Goal: Task Accomplishment & Management: Manage account settings

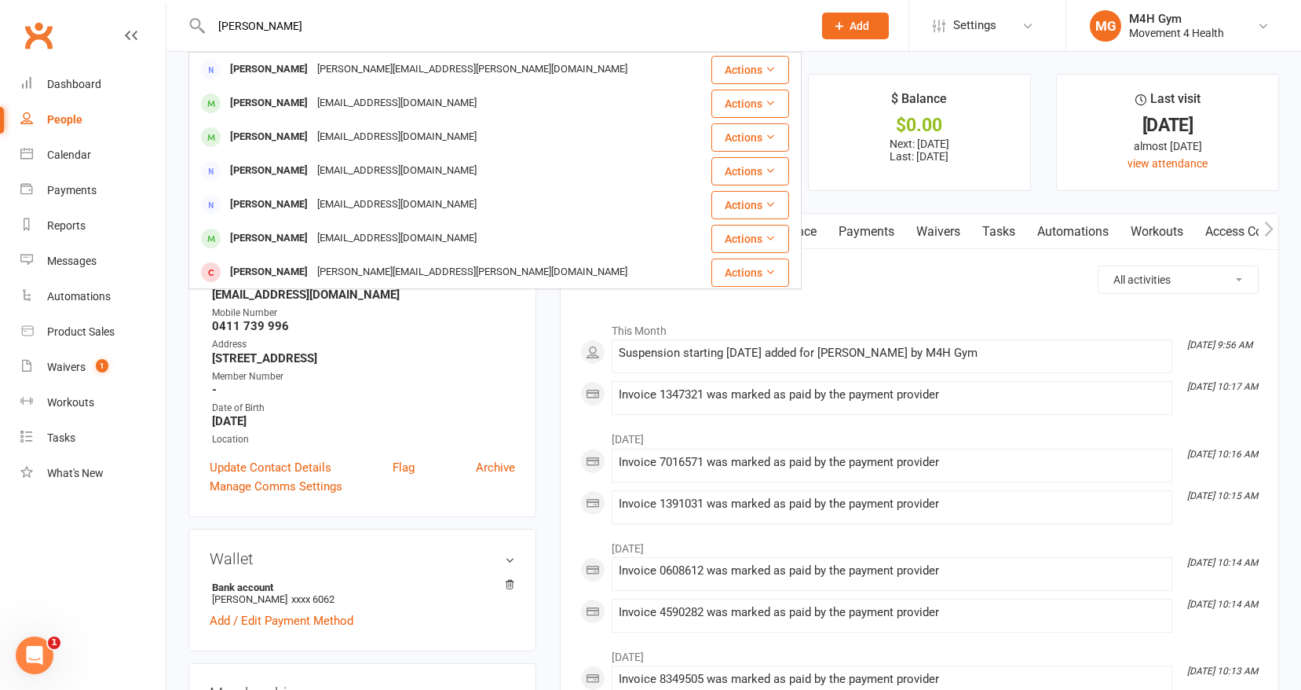
click at [325, 26] on input "[PERSON_NAME]" at bounding box center [504, 26] width 595 height 22
type input "j"
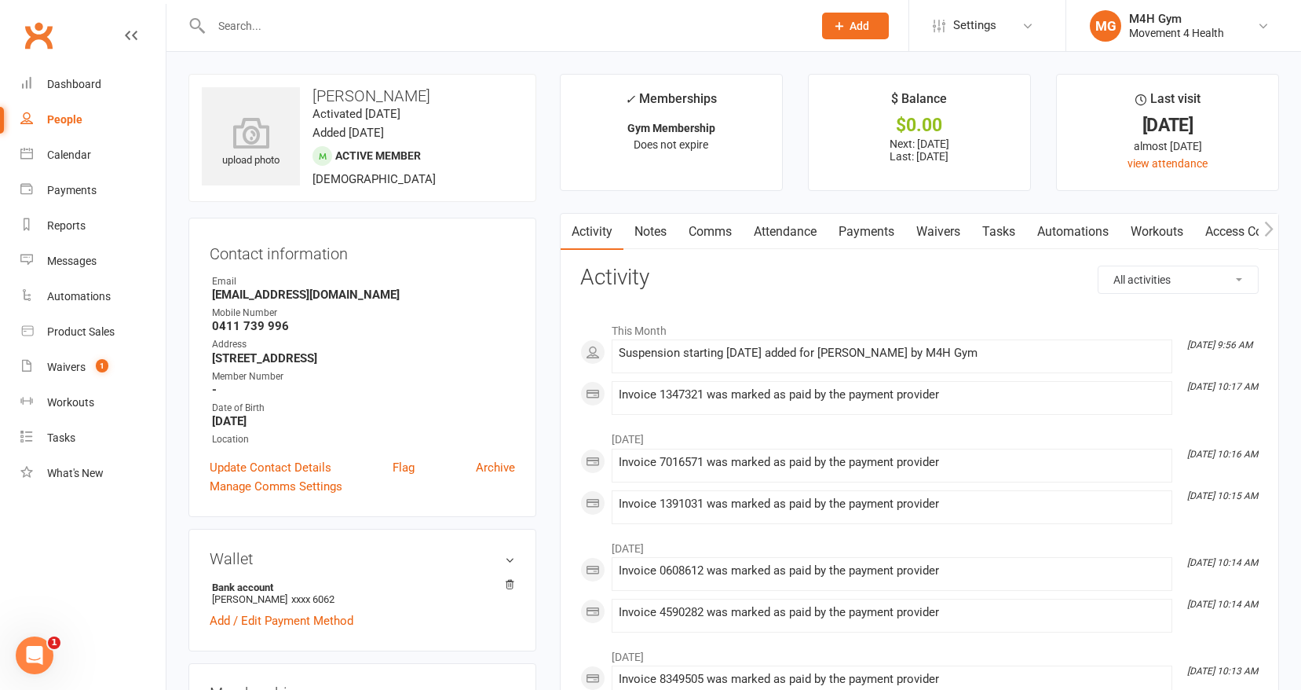
click at [251, 24] on input "text" at bounding box center [504, 26] width 595 height 22
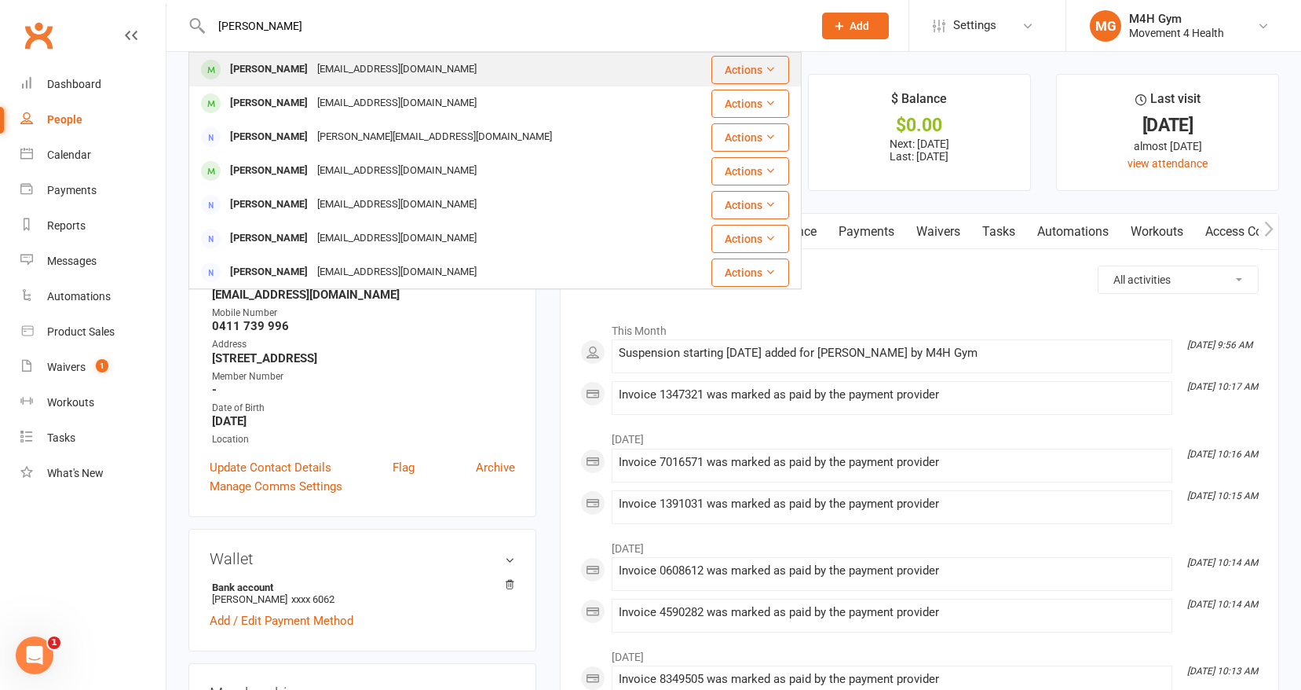
type input "[PERSON_NAME]"
click at [265, 68] on div "[PERSON_NAME]" at bounding box center [268, 69] width 87 height 23
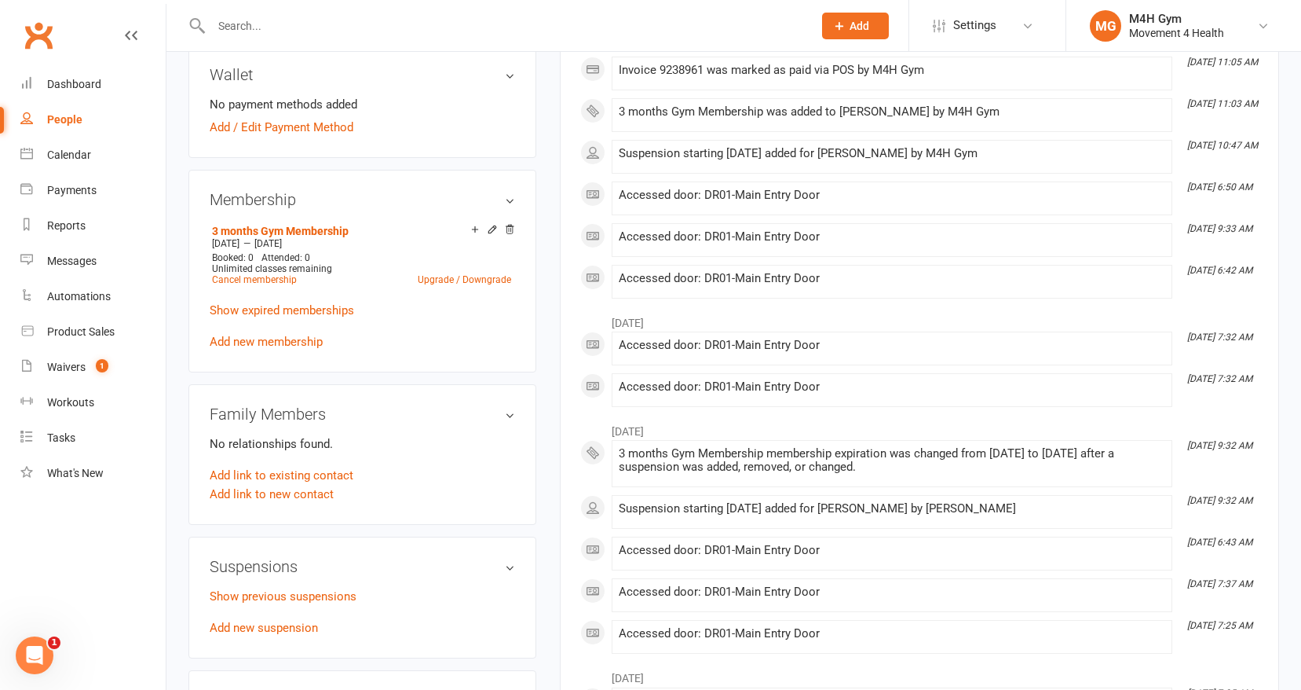
scroll to position [491, 0]
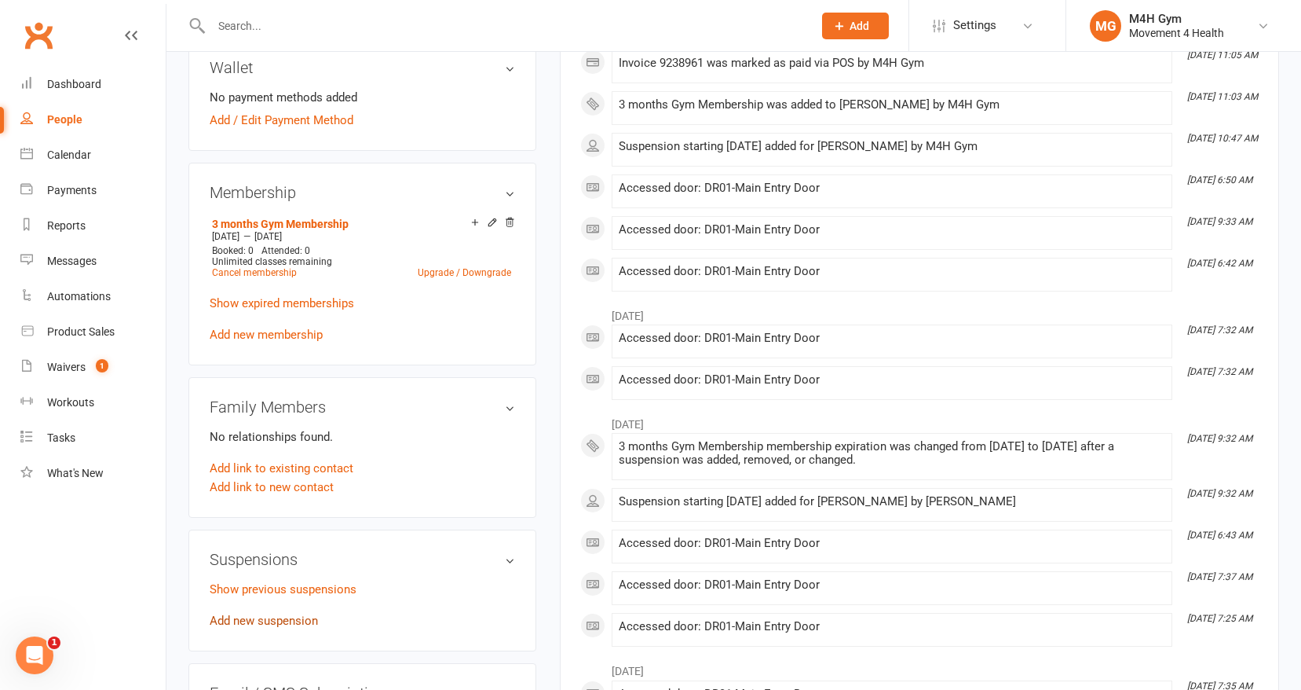
click at [298, 616] on link "Add new suspension" at bounding box center [264, 620] width 108 height 14
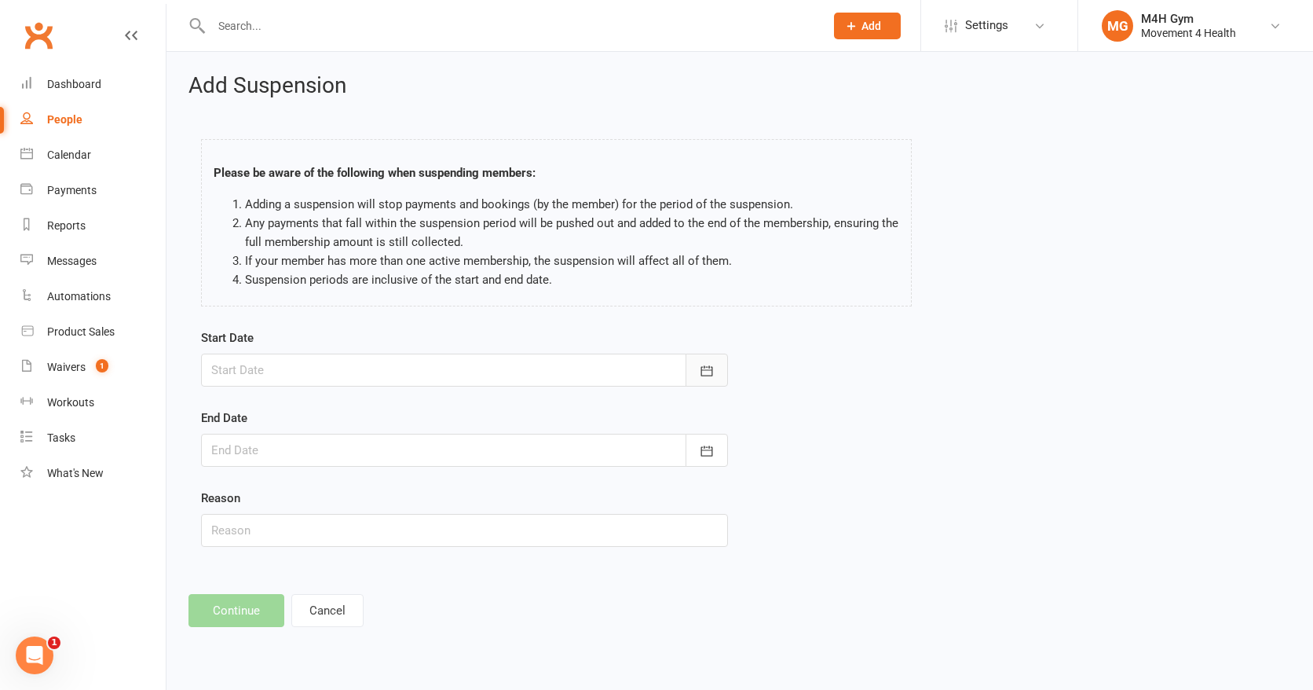
click at [692, 369] on button "button" at bounding box center [707, 369] width 42 height 33
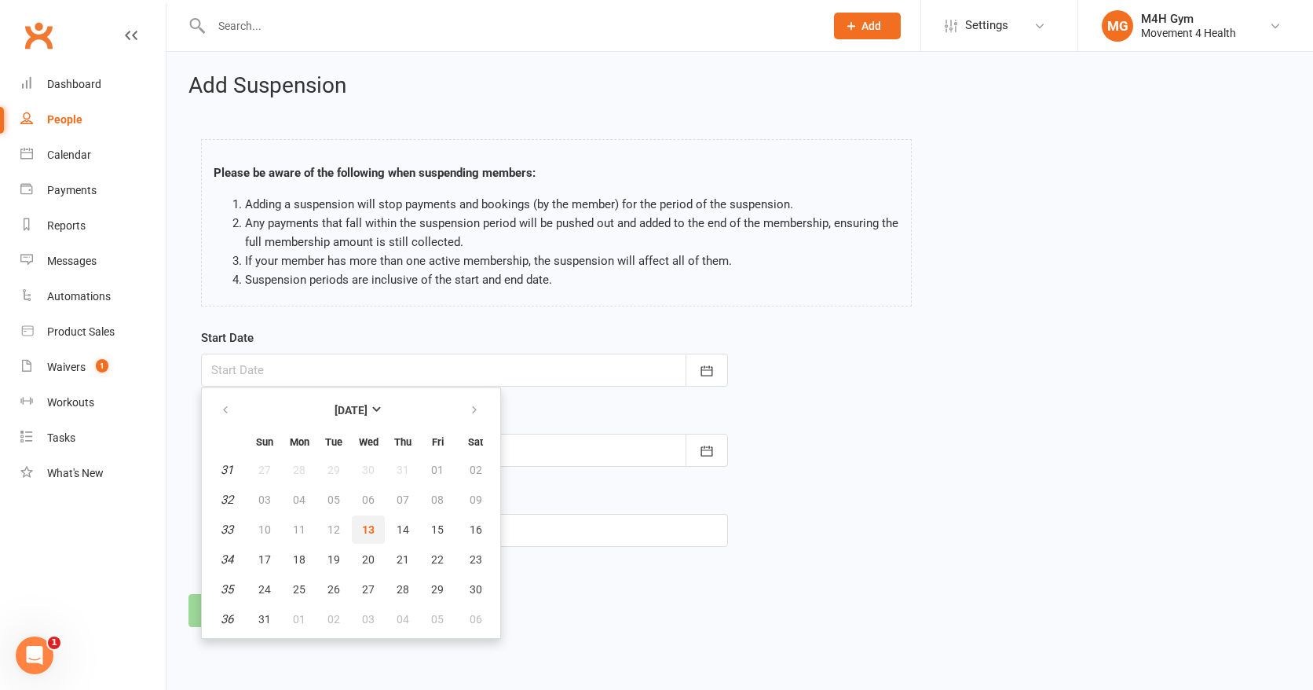
click at [375, 525] on button "13" at bounding box center [368, 529] width 33 height 28
type input "[DATE]"
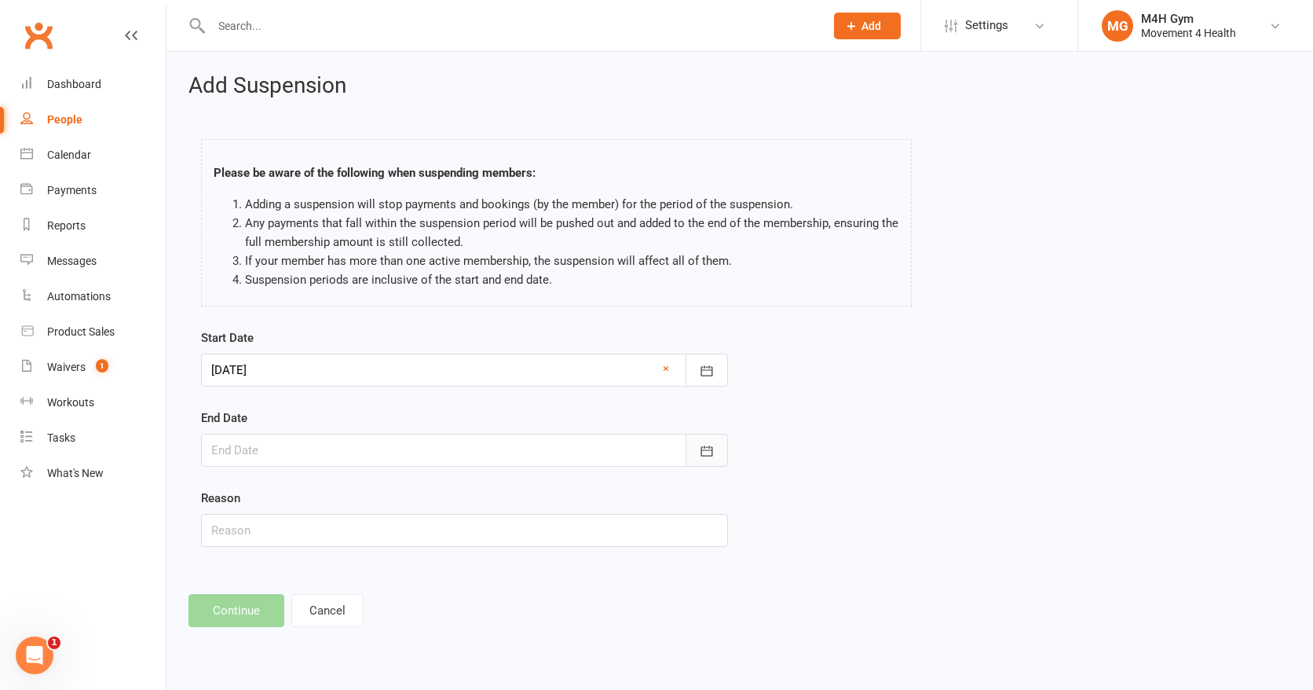
click at [705, 445] on icon "button" at bounding box center [707, 451] width 16 height 16
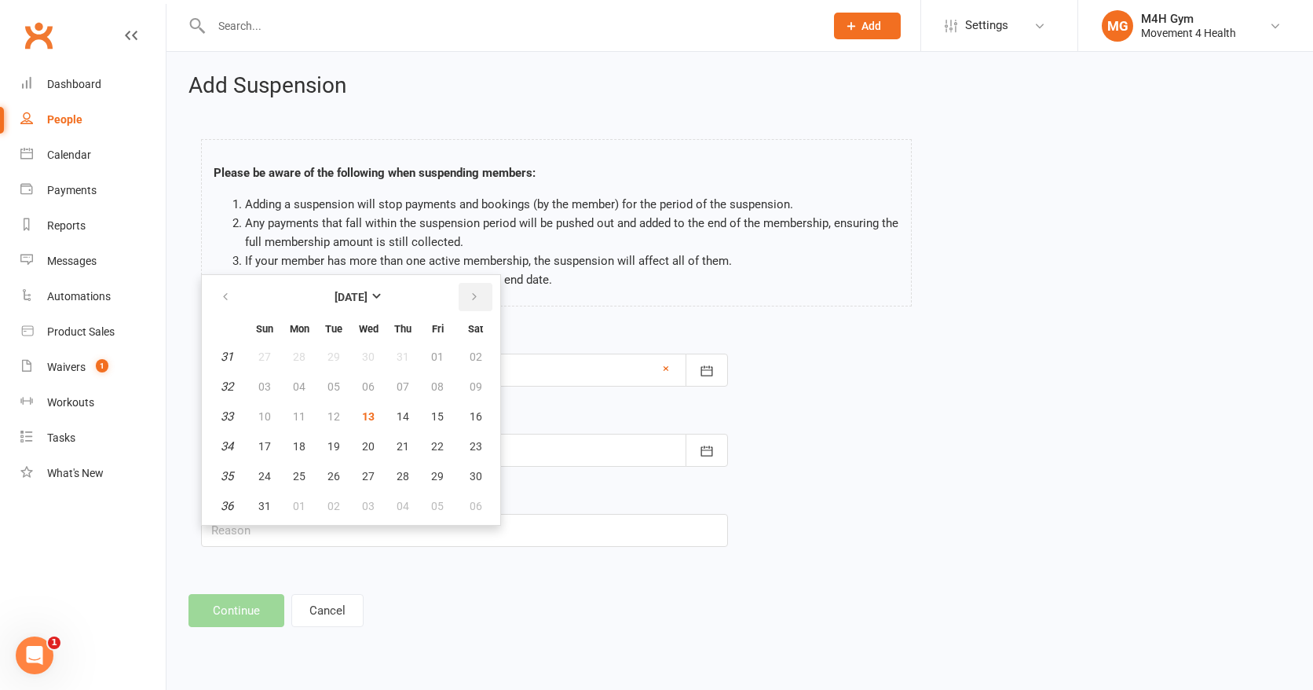
click at [469, 295] on icon "button" at bounding box center [474, 297] width 11 height 13
click at [406, 410] on span "13" at bounding box center [403, 416] width 13 height 13
type input "[DATE]"
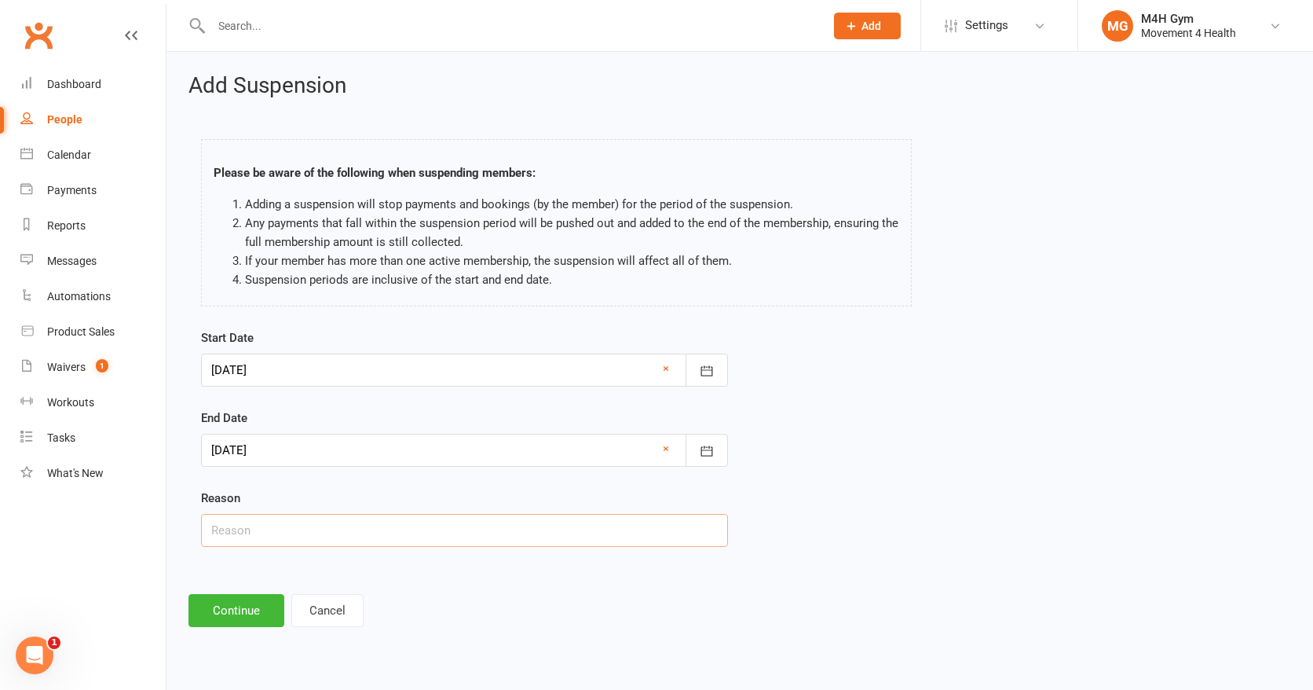
click at [241, 531] on input "text" at bounding box center [464, 530] width 527 height 33
type input "Working away"
click at [215, 608] on button "Continue" at bounding box center [236, 610] width 96 height 33
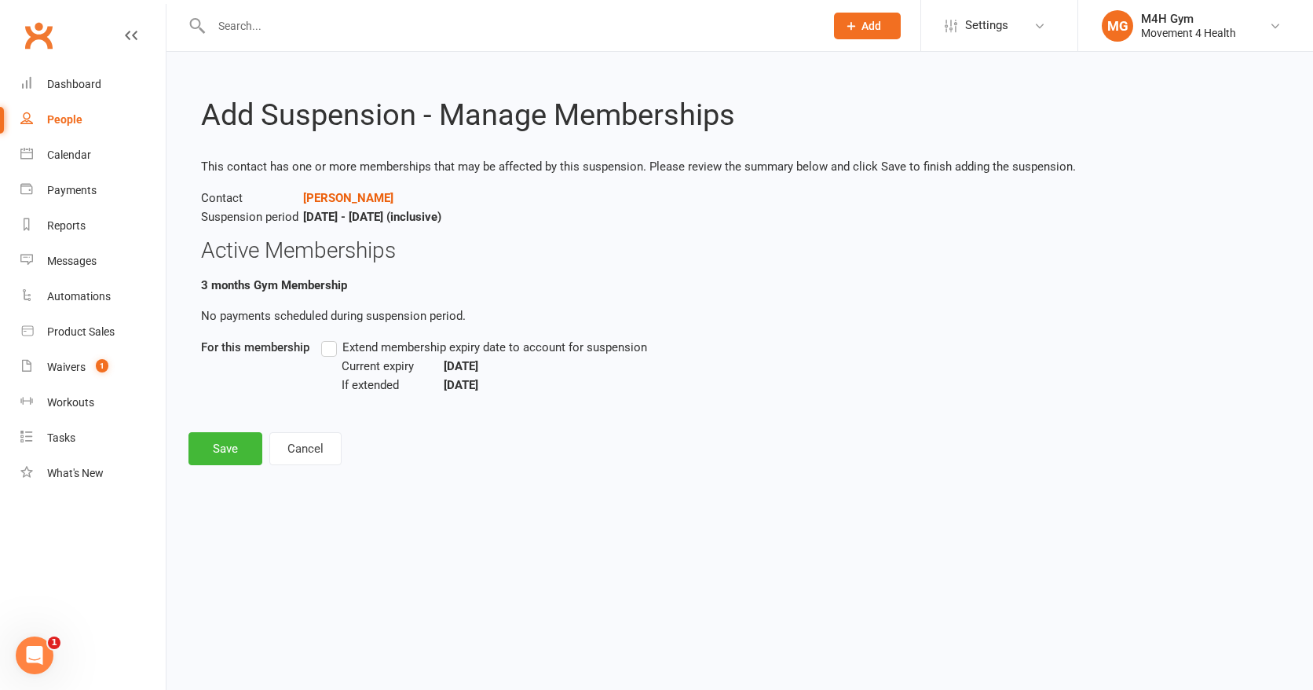
click at [333, 348] on label "Extend membership expiry date to account for suspension" at bounding box center [484, 347] width 326 height 19
click at [331, 338] on input "Extend membership expiry date to account for suspension" at bounding box center [326, 338] width 10 height 0
click at [215, 442] on button "Save" at bounding box center [225, 448] width 74 height 33
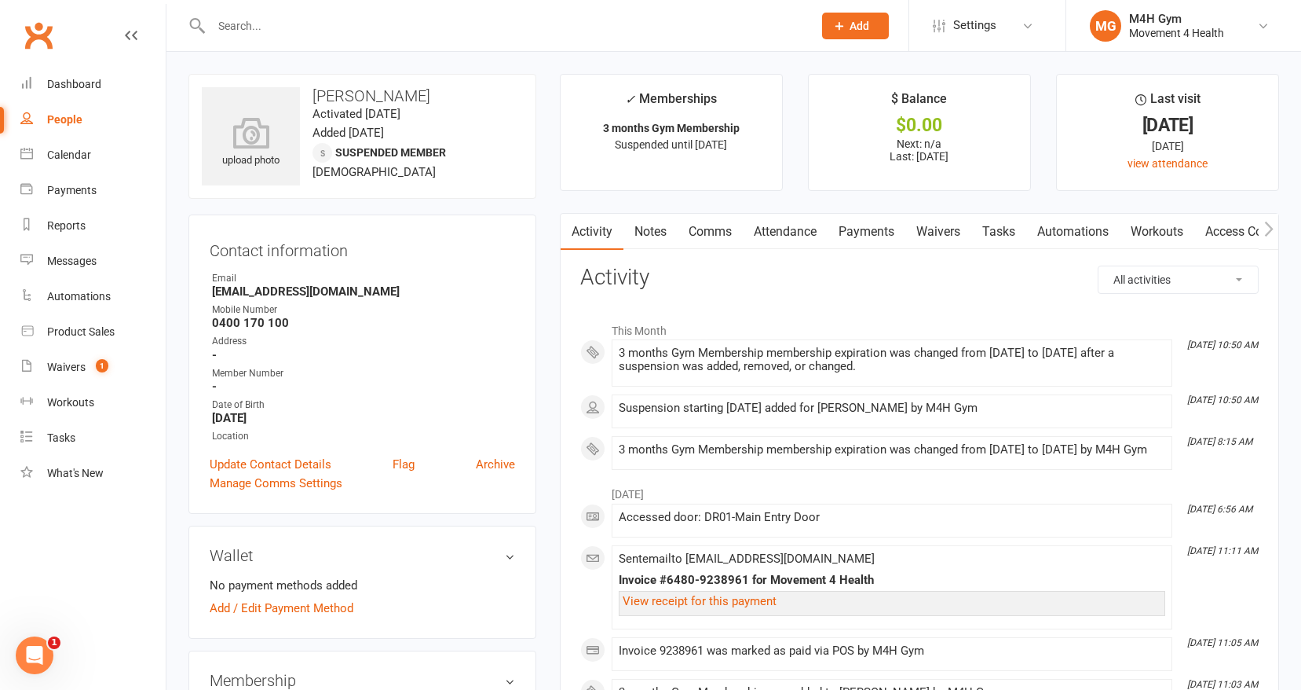
click at [247, 27] on input "text" at bounding box center [504, 26] width 595 height 22
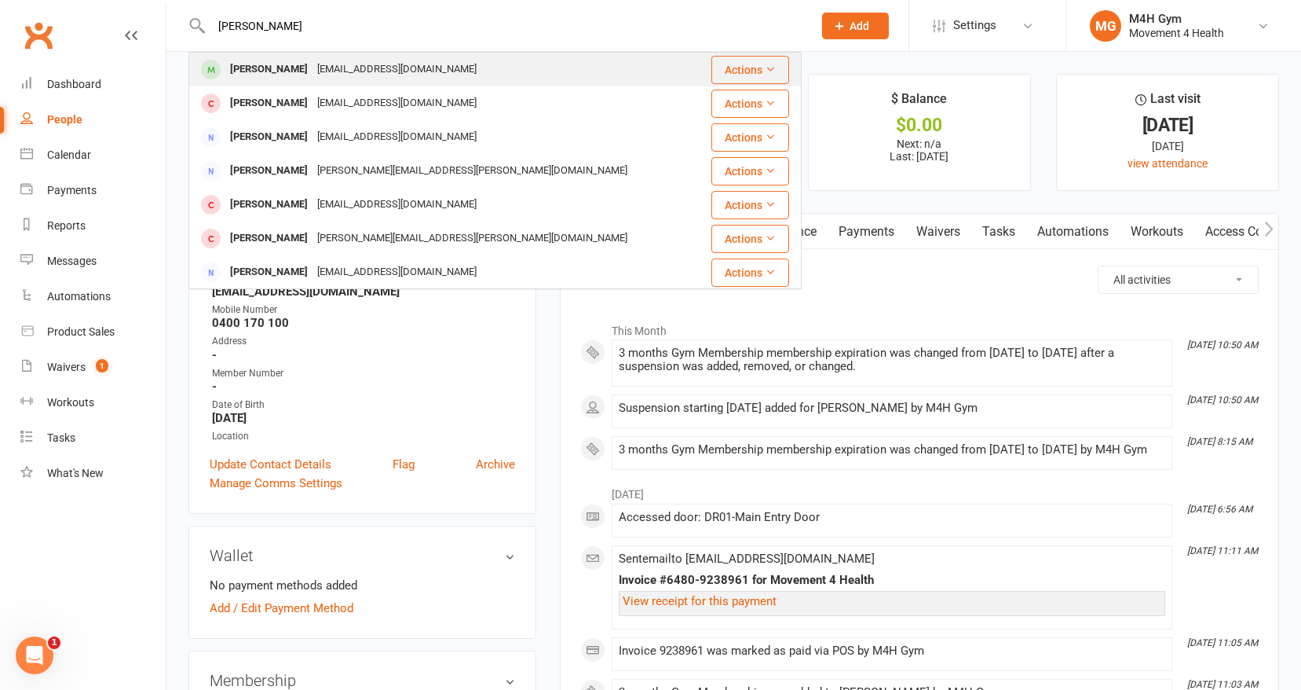
type input "[PERSON_NAME]"
click at [284, 64] on div "[PERSON_NAME]" at bounding box center [268, 69] width 87 height 23
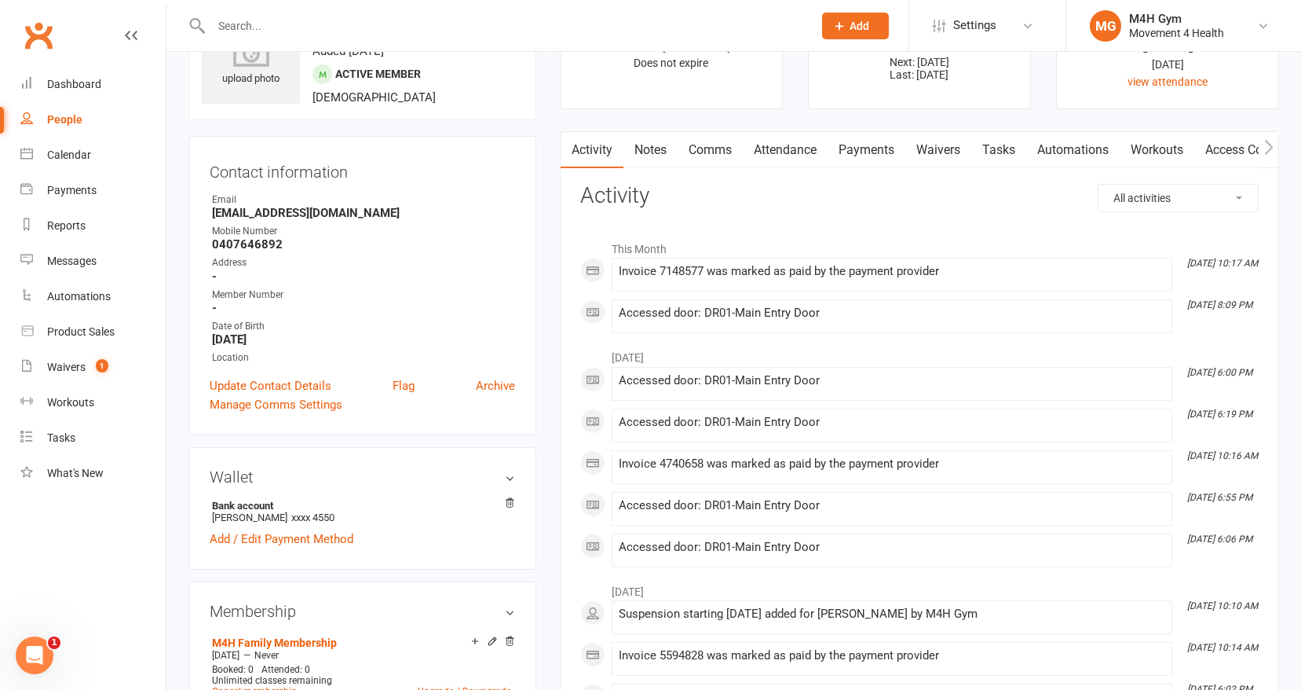
scroll to position [170, 0]
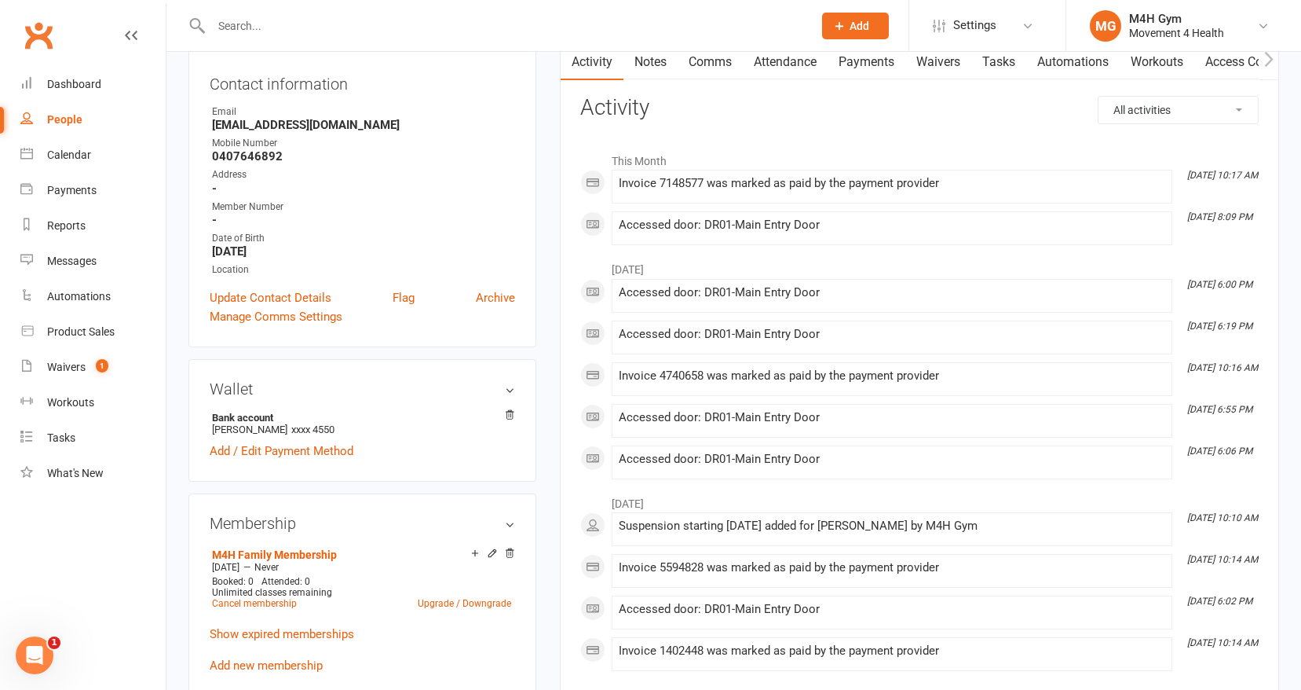
click at [859, 64] on link "Payments" at bounding box center [867, 62] width 78 height 36
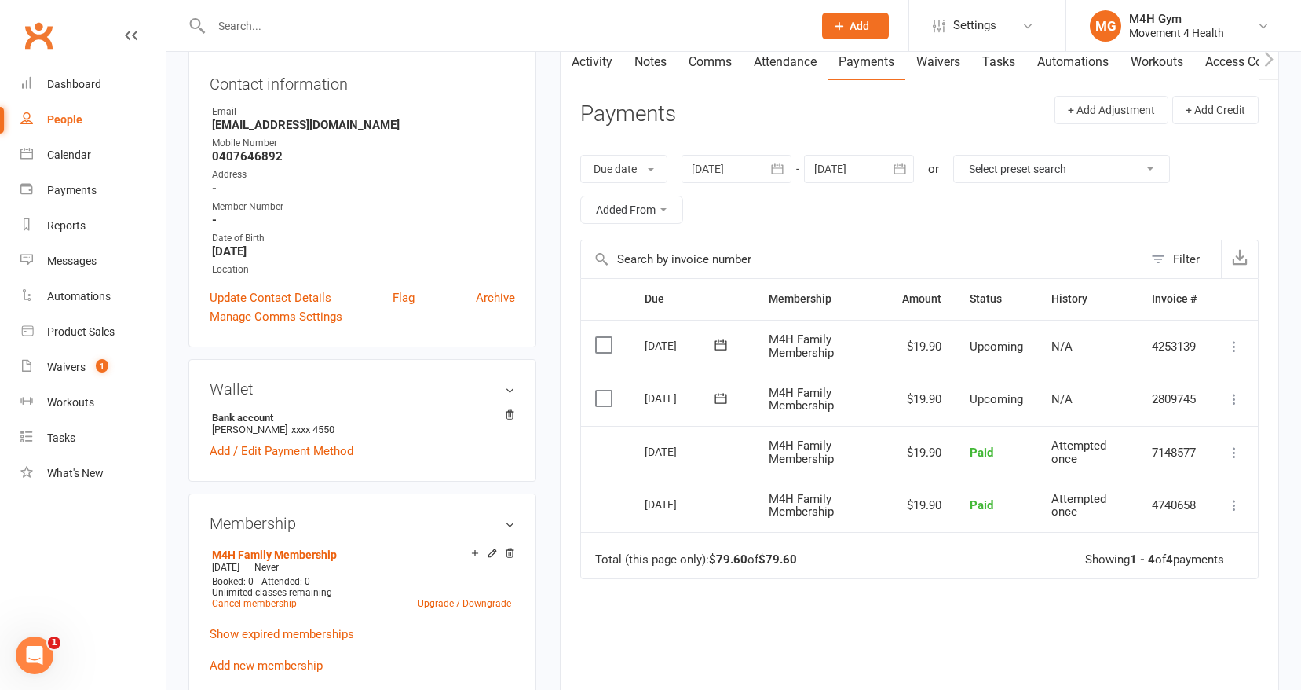
click at [1234, 393] on icon at bounding box center [1235, 399] width 16 height 16
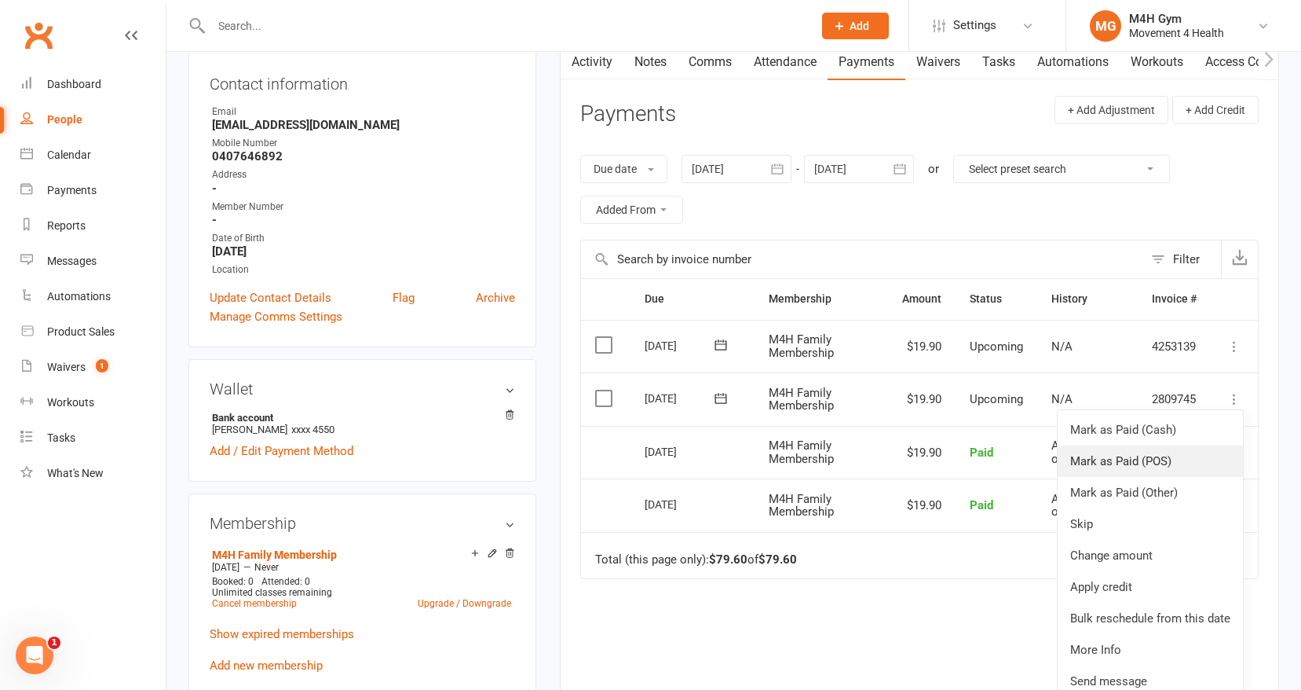
click at [1160, 458] on link "Mark as Paid (POS)" at bounding box center [1150, 460] width 185 height 31
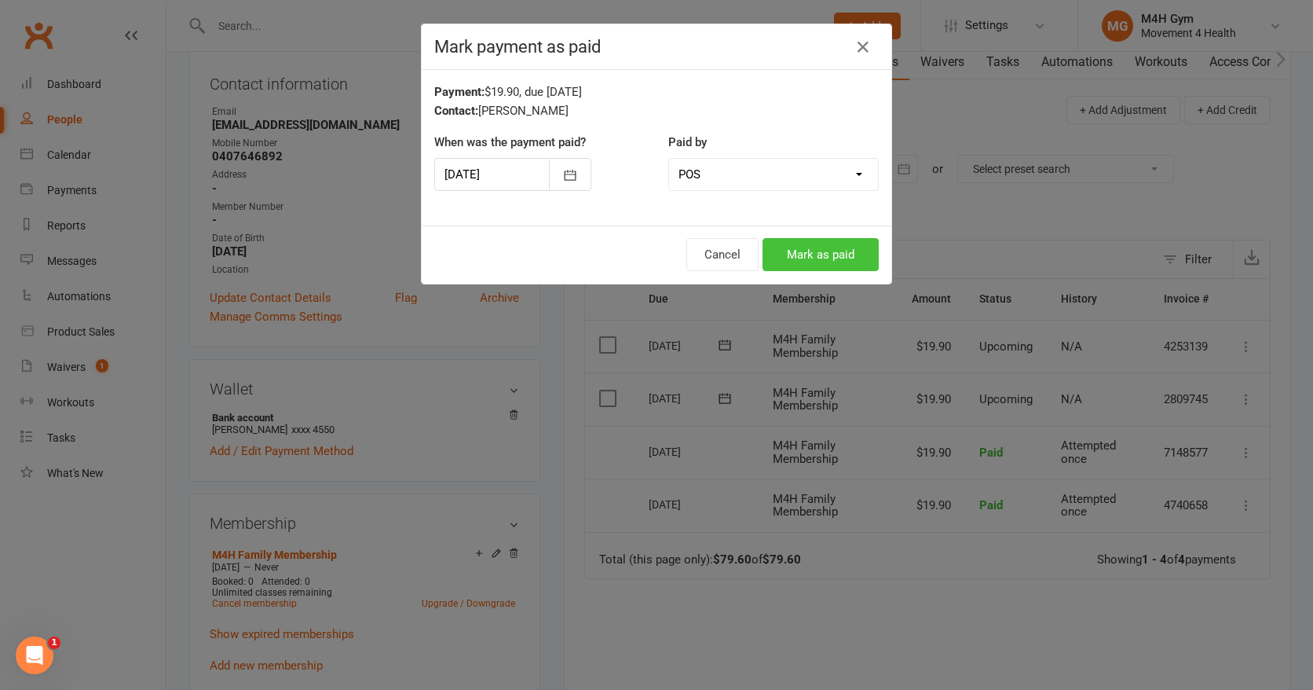
click at [825, 251] on button "Mark as paid" at bounding box center [821, 254] width 116 height 33
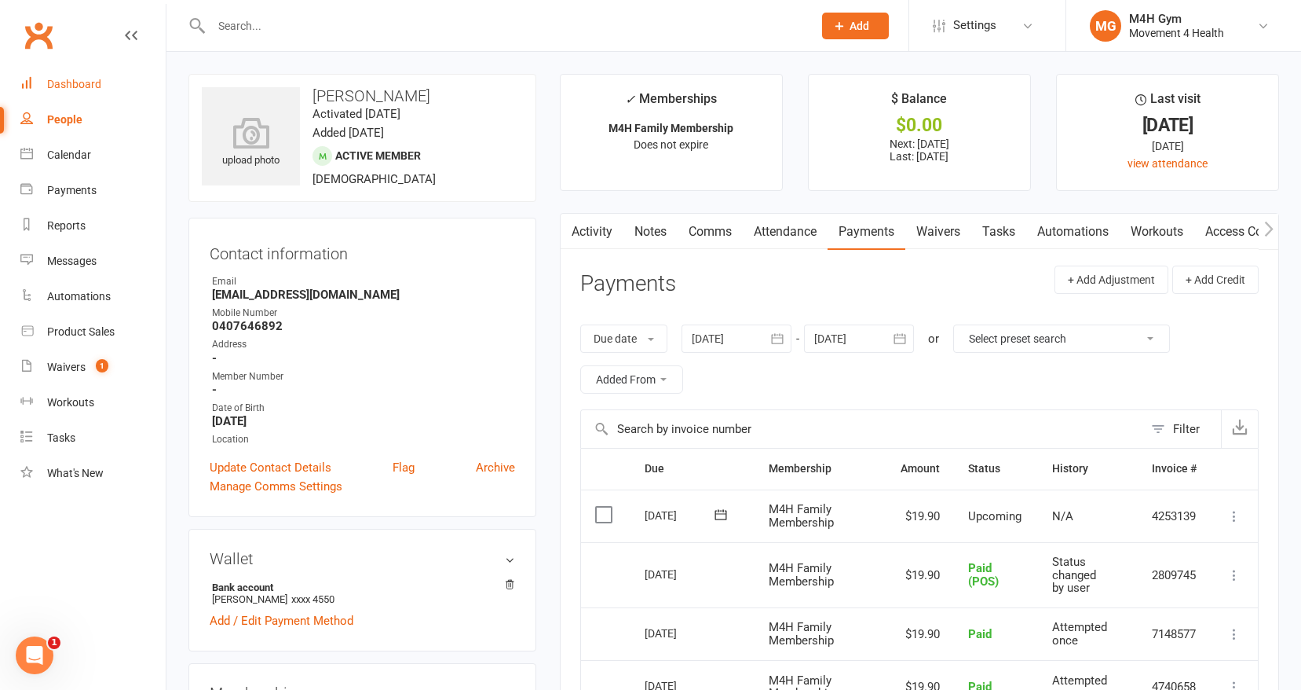
click at [88, 79] on div "Dashboard" at bounding box center [74, 84] width 54 height 13
